Goal: Task Accomplishment & Management: Manage account settings

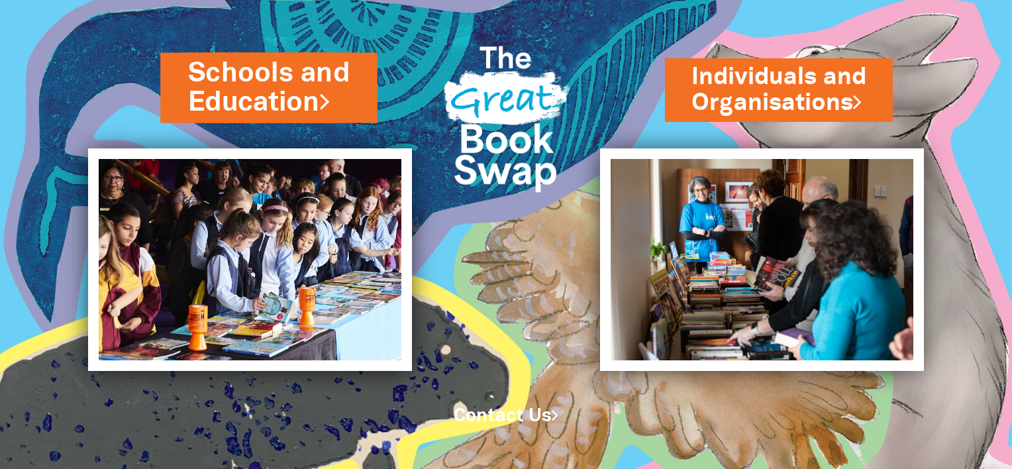
click at [298, 93] on link "Schools and Education" at bounding box center [269, 87] width 162 height 67
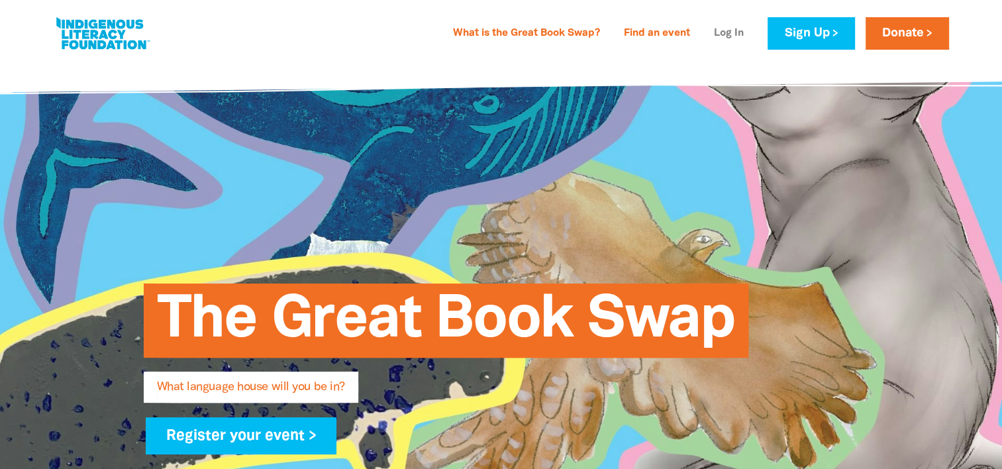
click at [728, 25] on link "Log In" at bounding box center [729, 33] width 46 height 21
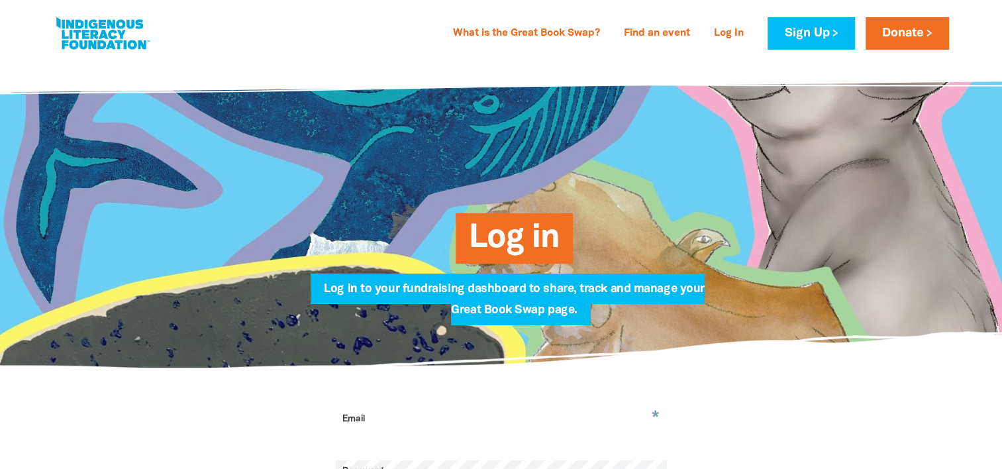
click at [517, 231] on span "Log in" at bounding box center [514, 243] width 91 height 40
click at [725, 30] on link "Log In" at bounding box center [729, 33] width 46 height 21
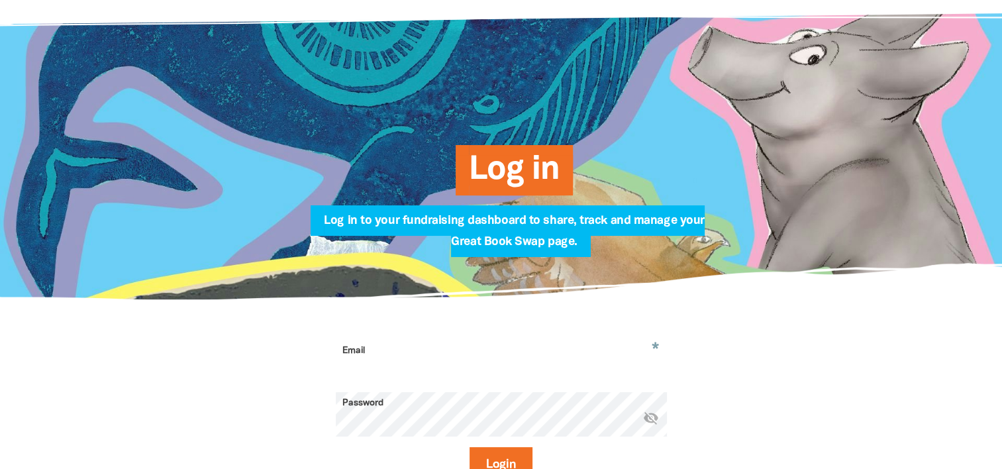
scroll to position [199, 0]
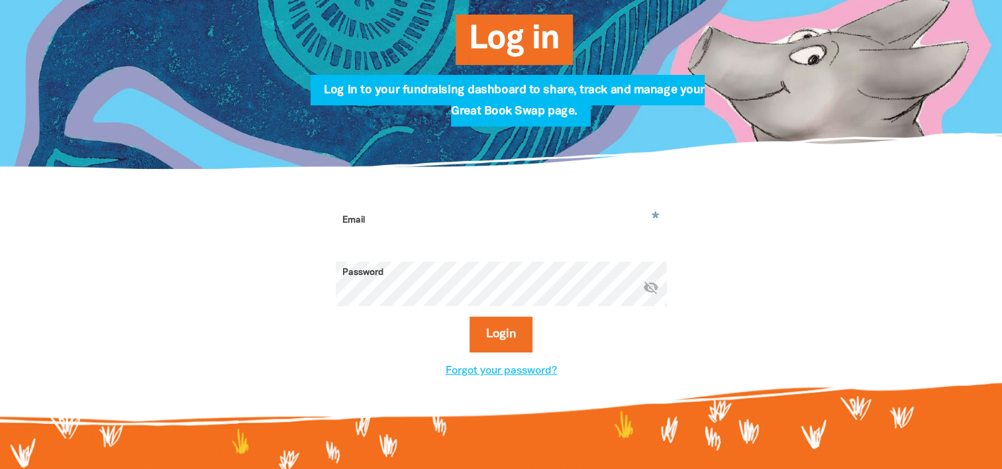
click at [409, 215] on input "Email" at bounding box center [501, 230] width 331 height 42
type input "director@kcps.org.au"
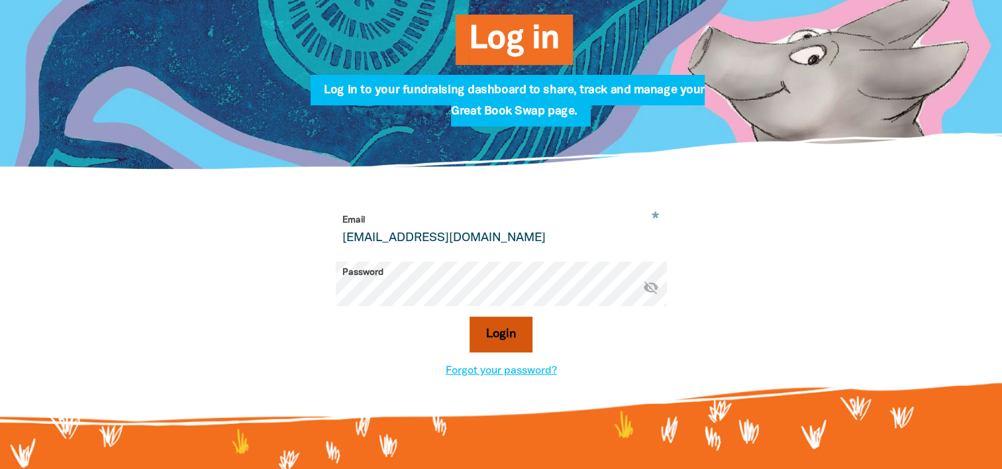
click at [496, 337] on button "Login" at bounding box center [501, 335] width 63 height 36
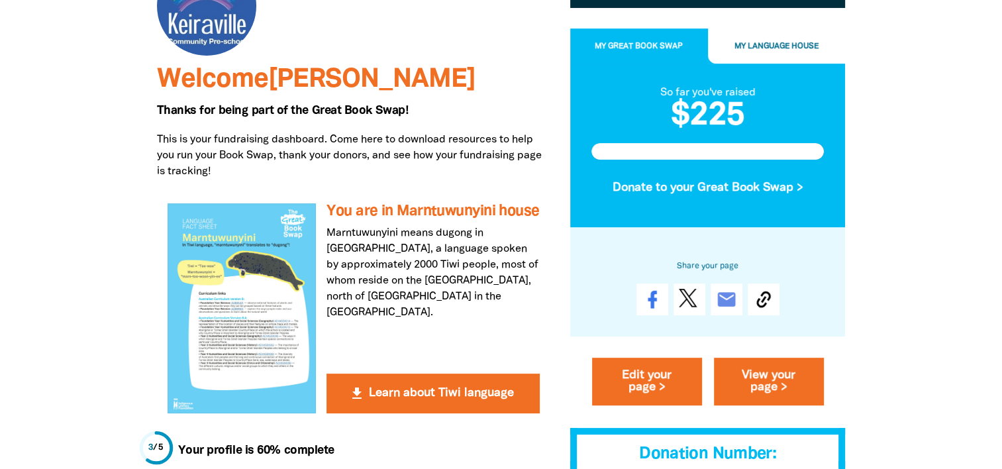
scroll to position [265, 0]
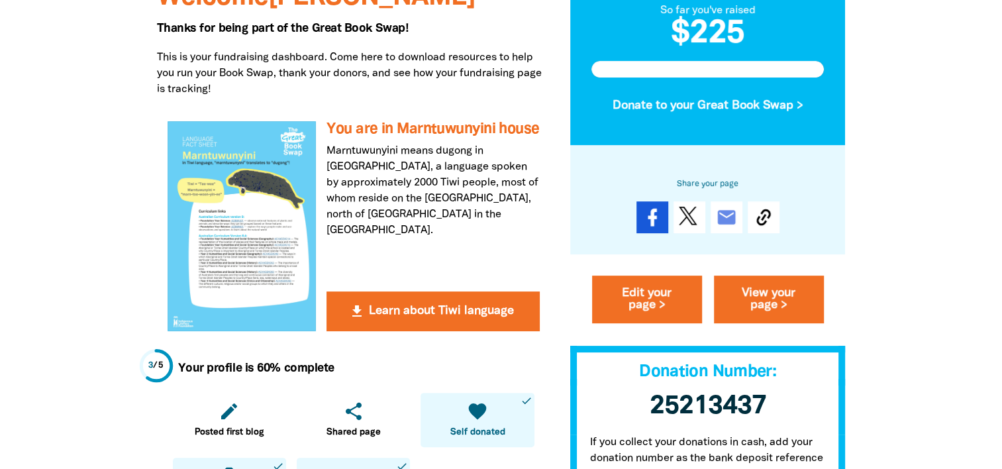
click at [653, 217] on icon at bounding box center [652, 218] width 9 height 18
